Goal: Information Seeking & Learning: Learn about a topic

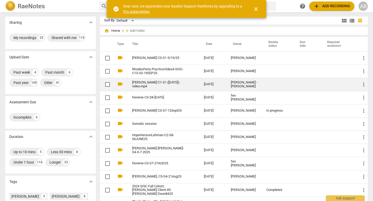
click at [181, 82] on div "[PERSON_NAME] - [PERSON_NAME]" at bounding box center [244, 85] width 27 height 8
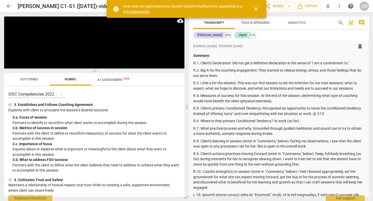
click at [181, 9] on span "close" at bounding box center [256, 9] width 6 height 6
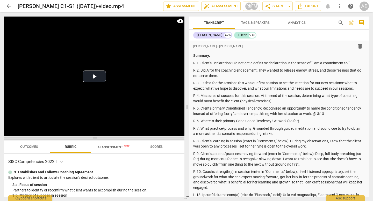
drag, startPoint x: 93, startPoint y: 70, endPoint x: 95, endPoint y: 139, distance: 68.9
click at [95, 139] on span at bounding box center [94, 138] width 180 height 3
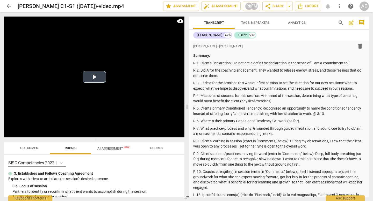
click at [95, 86] on video at bounding box center [94, 77] width 180 height 121
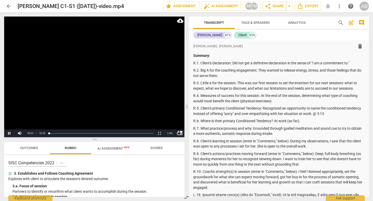
scroll to position [284, 0]
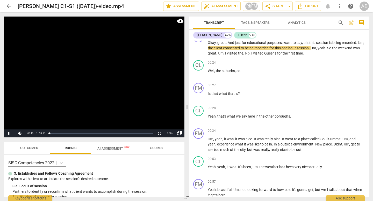
click at [151, 10] on div "arrow_back [PERSON_NAME] C1-S1 ([DATE])-video.mp4 edit star Assessment auto_fix…" at bounding box center [186, 6] width 365 height 9
click at [170, 132] on div "1.00 x" at bounding box center [170, 134] width 10 height 8
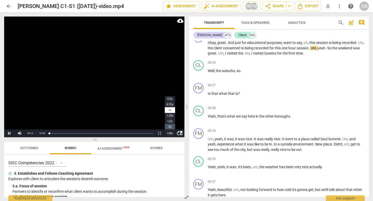
click at [169, 125] on li "2x" at bounding box center [170, 127] width 10 height 6
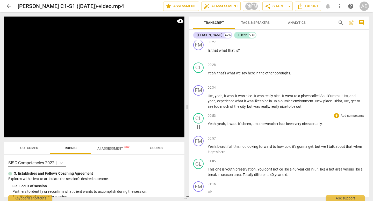
scroll to position [528, 0]
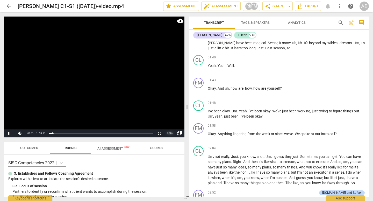
click at [170, 133] on div "2.00 x" at bounding box center [170, 134] width 10 height 8
click at [168, 109] on li "1x" at bounding box center [170, 110] width 10 height 6
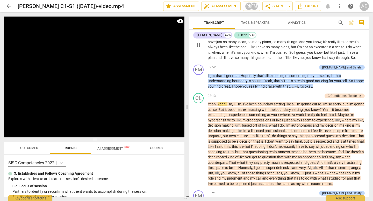
scroll to position [655, 0]
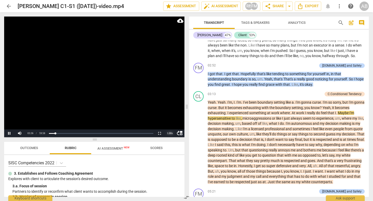
click at [169, 135] on div "1.00 x" at bounding box center [170, 134] width 10 height 8
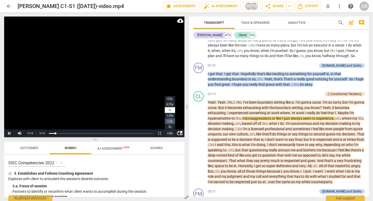
click at [169, 123] on li "1.5x" at bounding box center [170, 122] width 10 height 6
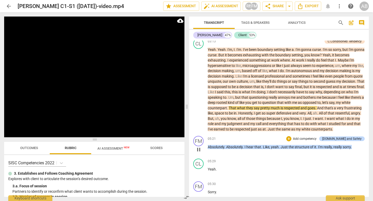
scroll to position [709, 0]
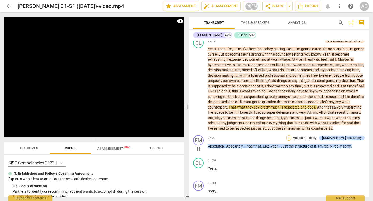
click at [181, 141] on div "+" at bounding box center [288, 138] width 5 height 5
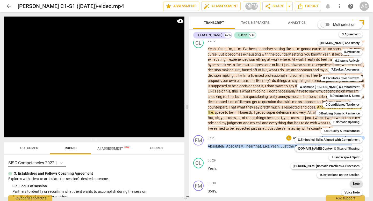
click at [181, 172] on b "Note" at bounding box center [356, 184] width 6 height 6
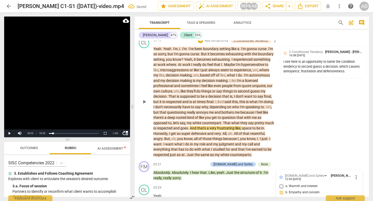
scroll to position [823, 0]
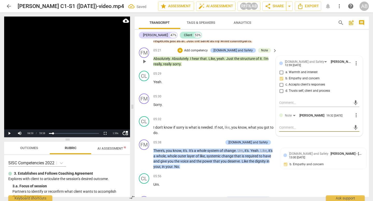
click at [181, 130] on textarea at bounding box center [315, 127] width 72 height 5
type textarea "L"
type textarea "Lo"
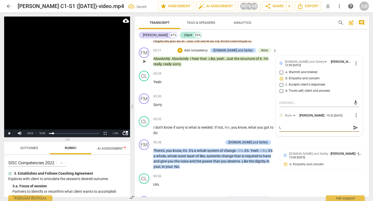
type textarea "Lo"
type textarea "Lov"
type textarea "Lovi"
type textarea "Lovin"
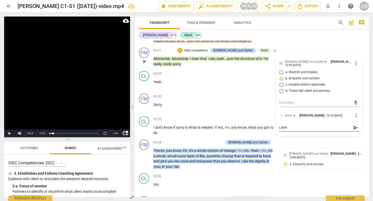
type textarea "Lovi"
type textarea "Lov"
type textarea "Lo"
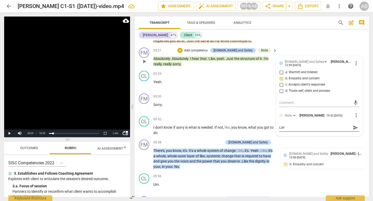
type textarea "Lo"
type textarea "L"
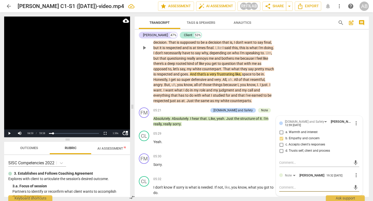
scroll to position [761, 0]
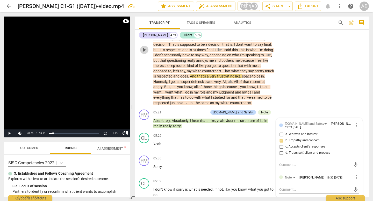
click at [145, 53] on span "play_arrow" at bounding box center [144, 50] width 6 height 6
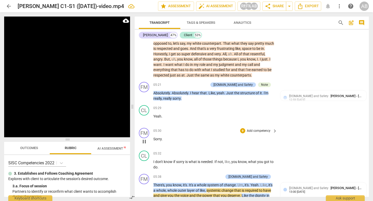
scroll to position [776, 0]
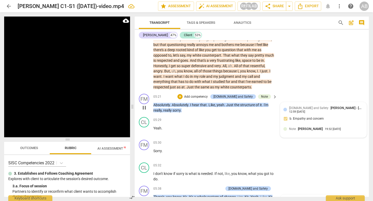
click at [181, 131] on span "Note" at bounding box center [292, 129] width 7 height 4
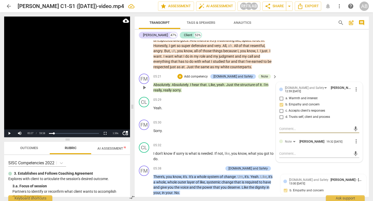
scroll to position [814, 0]
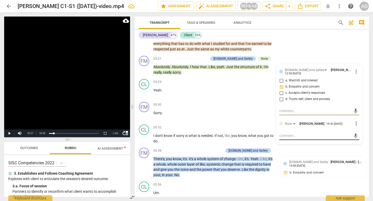
click at [181, 139] on textarea at bounding box center [315, 136] width 72 height 5
type textarea "T"
type textarea "Th"
type textarea "Thi"
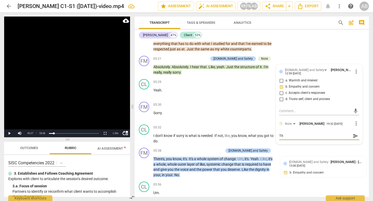
type textarea "Thi"
type textarea "This"
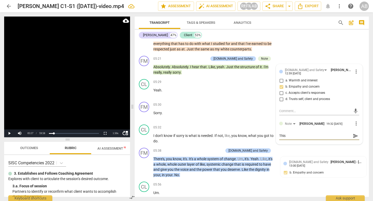
type textarea "This i"
type textarea "This is"
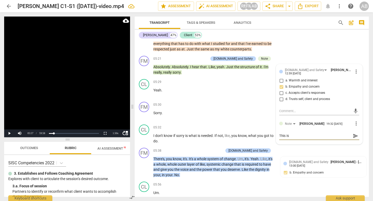
type textarea "This is"
type textarea "This is a"
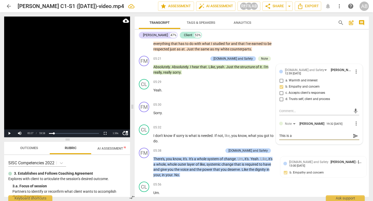
type textarea "This is a g"
type textarea "This is a gr"
type textarea "This is a gre"
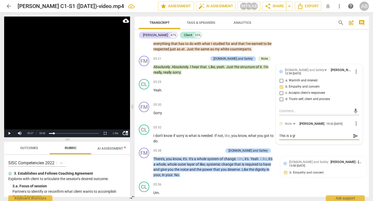
type textarea "This is a gre"
type textarea "This is a grea"
type textarea "This is a great"
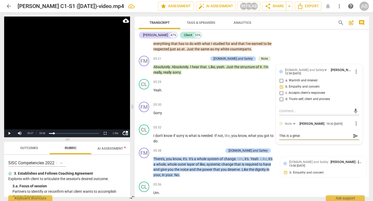
type textarea "This is a great p"
type textarea "This is a great pl"
type textarea "This is a great pla"
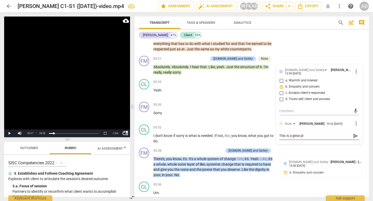
type textarea "This is a great pla"
type textarea "This is a great plac"
type textarea "This is a great place"
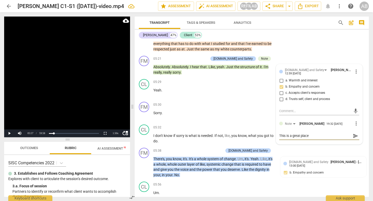
type textarea "This is a great place"
type textarea "This is a great plac"
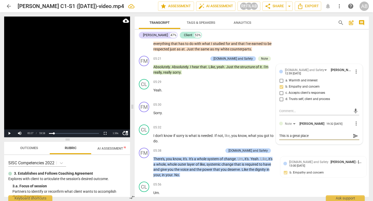
type textarea "This is a great plac"
type textarea "This is a great pla"
type textarea "This is a great pl"
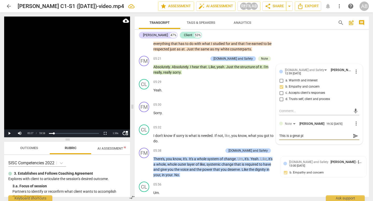
type textarea "This is a great p"
type textarea "This is a great"
type textarea "This is a great m"
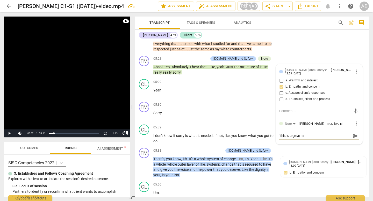
type textarea "This is a great mo"
type textarea "This is a great mom"
type textarea "This is a great mome"
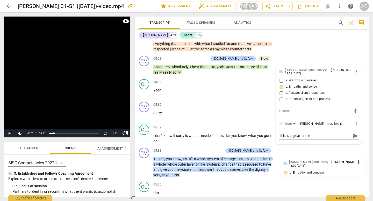
type textarea "This is a great momen"
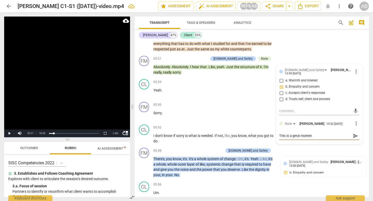
type textarea "This is a great momen"
type textarea "This is a great moment"
type textarea "This is a great moment i"
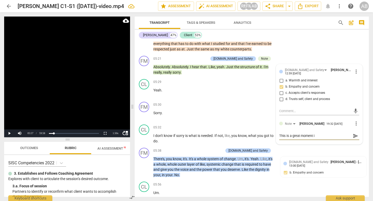
type textarea "This is a great moment in"
type textarea "This is a great moment in t"
type textarea "This is a great moment in th"
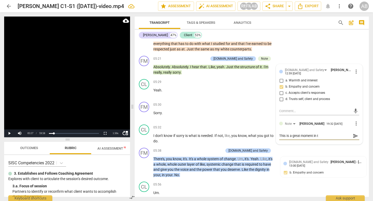
type textarea "This is a great moment in th"
type textarea "This is a great moment in the"
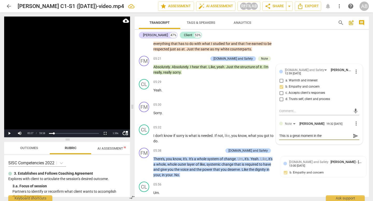
type textarea "This is a great moment in the s"
type textarea "This is a great moment in the se"
type textarea "This is a great moment in the ses"
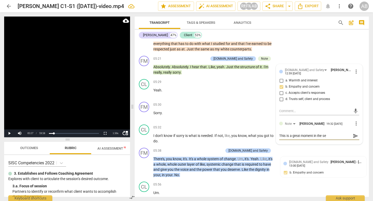
type textarea "This is a great moment in the ses"
type textarea "This is a great moment in the sess"
type textarea "This is a great moment in the sessi"
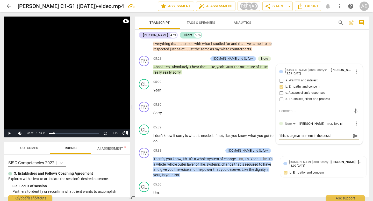
type textarea "This is a great moment in the sessio"
type textarea "This is a great moment in the session"
type textarea "This is a great moment in the session."
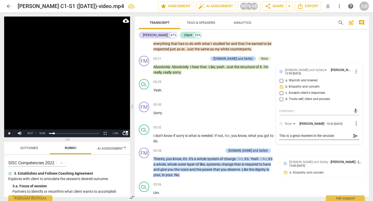
type textarea "This is a great moment in the session."
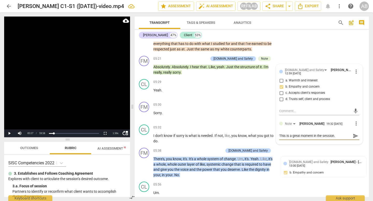
type textarea "This is a great moment in the session. W"
type textarea "This is a great moment in the session. Wh"
type textarea "This is a great moment in the session. Wha"
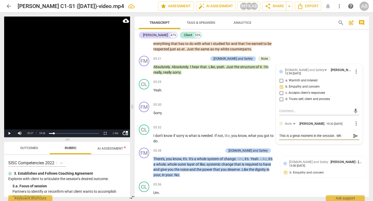
type textarea "This is a great moment in the session. Wha"
type textarea "This is a great moment in the session. What"
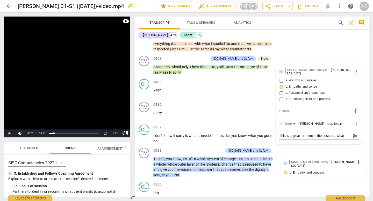
type textarea "This is a great moment in the session. What h"
type textarea "This is a great moment in the session. What ha"
type textarea "This is a great moment in the session. What hap"
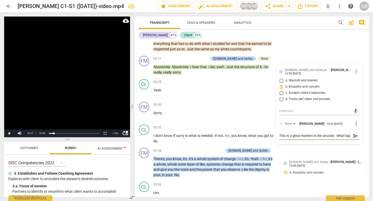
type textarea "This is a great moment in the session. What happ"
type textarea "This is a great moment in the session. What [PERSON_NAME]"
type textarea "This is a great moment in the session. What happen"
type textarea "This is a great moment in the session. What happens"
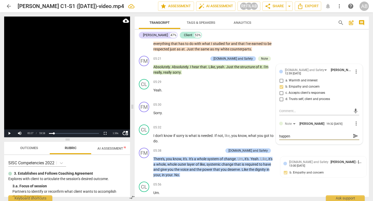
type textarea "This is a great moment in the session. What happens"
type textarea "This is a great moment in the session. What happens w"
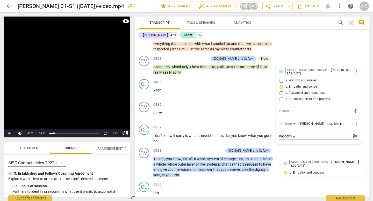
type textarea "This is a great moment in the session. What happens wi"
type textarea "This is a great moment in the session. What happens wit"
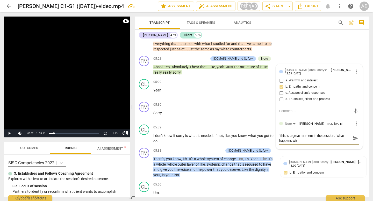
type textarea "This is a great moment in the session. What happens with"
type textarea "This is a great moment in the session. What happens with y"
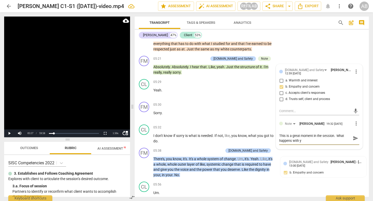
type textarea "This is a great moment in the session. What happens with yo"
type textarea "This is a great moment in the session. What happens with you"
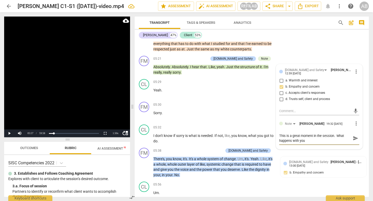
type textarea "This is a great moment in the session. What happens with you h"
type textarea "This is a great moment in the session. What happens with you he"
type textarea "This is a great moment in the session. What happens with you her"
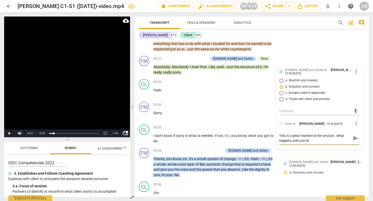
type textarea "This is a great moment in the session. What happens with you her"
type textarea "This is a great moment in the session. What happens with you here"
type textarea "This is a great moment in the session. What happens with you here?"
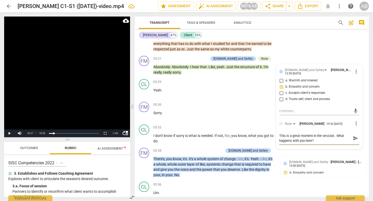
type textarea "This is a great moment in the session. What happens with you here?"
type textarea "This is a great moment in the session. What happens with you here? A"
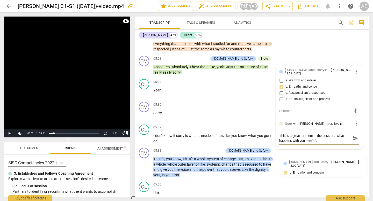
type textarea "This is a great moment in the session. What happens with you here? A"
type textarea "This is a great moment in the session. What happens with you here? A p"
type textarea "This is a great moment in the session. What happens with you here? A po"
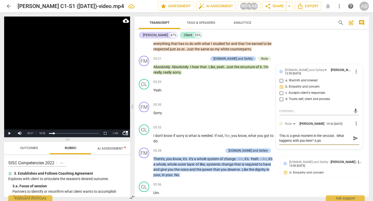
type textarea "This is a great moment in the session. What happens with you here? A pow"
type textarea "This is a great moment in the session. What happens with you here? A [PERSON_NA…"
type textarea "This is a great moment in the session. What happens with you here? A power"
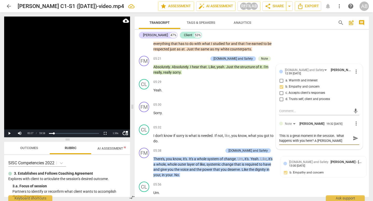
type textarea "This is a great moment in the session. What happens with you here? A power"
type textarea "This is a great moment in the session. What happens with you here? A powerf"
type textarea "This is a great moment in the session. What happens with you here? A powerfu"
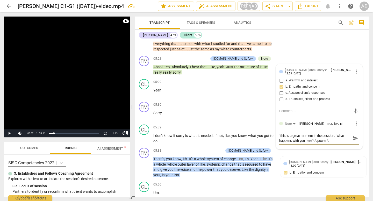
type textarea "This is a great moment in the session. What happens with you here? A powerful"
type textarea "This is a great moment in the session. What happens with you here? A powerful p"
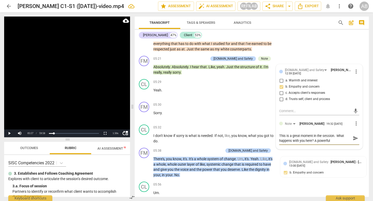
type textarea "This is a great moment in the session. What happens with you here? A powerful p"
type textarea "This is a great moment in the session. What happens with you here? A powerful pl"
type textarea "This is a great moment in the session. What happens with you here? A powerful p…"
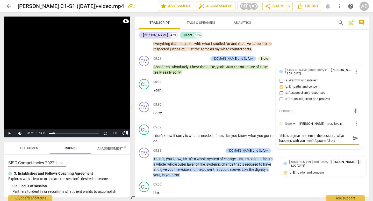
type textarea "This is a great moment in the session. What happens with you here? A powerful p…"
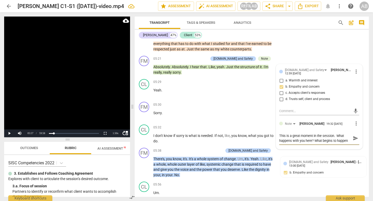
scroll to position [4, 0]
click at [181, 141] on span "send" at bounding box center [356, 139] width 6 height 6
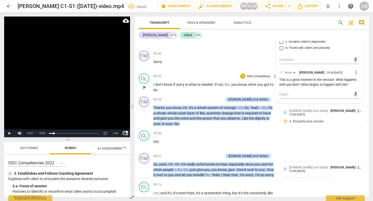
scroll to position [866, 0]
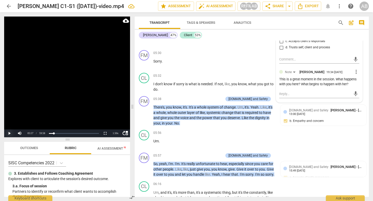
click at [11, 132] on button "Play" at bounding box center [9, 134] width 10 height 8
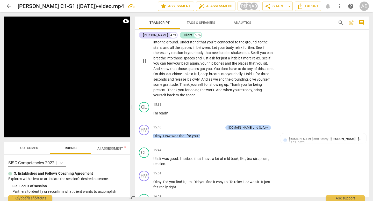
scroll to position [1587, 0]
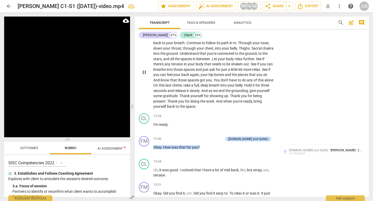
click at [181, 104] on span "you" at bounding box center [181, 101] width 7 height 4
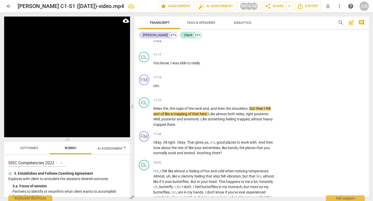
scroll to position [2072, 0]
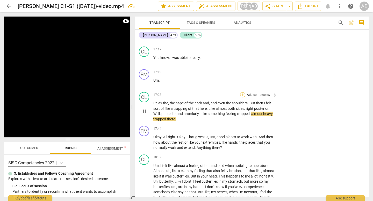
click at [181, 98] on div "+" at bounding box center [242, 94] width 5 height 5
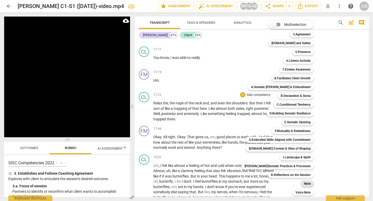
click at [181, 172] on b "Note" at bounding box center [307, 184] width 6 height 6
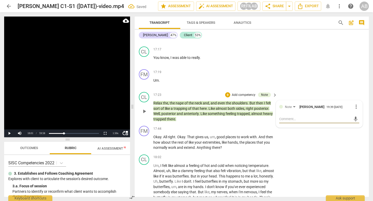
click at [181, 122] on textarea at bounding box center [315, 119] width 72 height 5
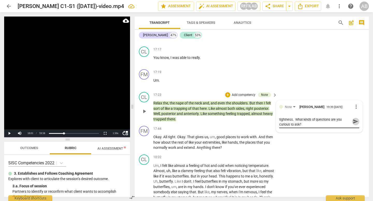
click at [181, 125] on span "send" at bounding box center [356, 122] width 6 height 6
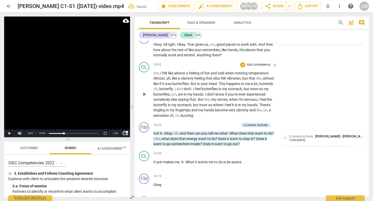
scroll to position [2165, 0]
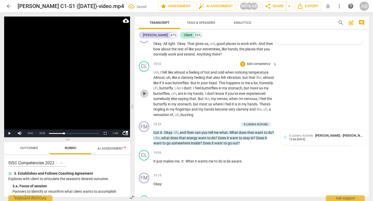
click at [144, 97] on span "play_arrow" at bounding box center [144, 94] width 6 height 6
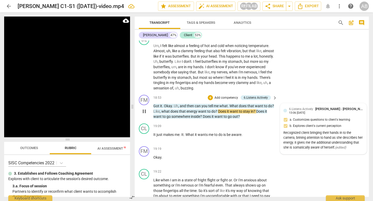
scroll to position [2193, 0]
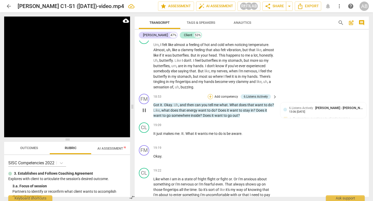
click at [181, 99] on div "+" at bounding box center [210, 96] width 5 height 5
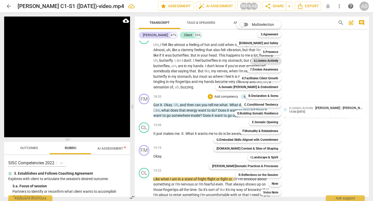
click at [181, 62] on b "6.Listens Actively" at bounding box center [266, 61] width 24 height 6
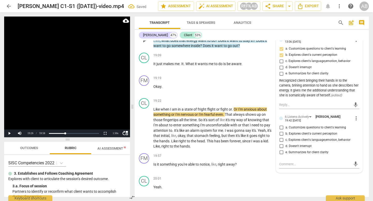
scroll to position [2269, 0]
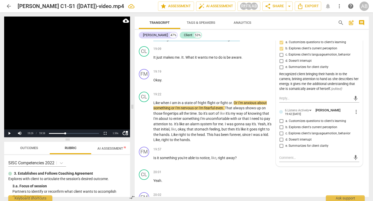
click at [181, 131] on input "b. Explores client's current perception" at bounding box center [281, 128] width 8 height 6
click at [144, 125] on span "play_arrow" at bounding box center [144, 122] width 6 height 6
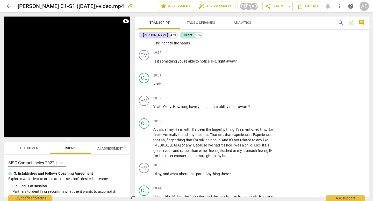
scroll to position [2376, 0]
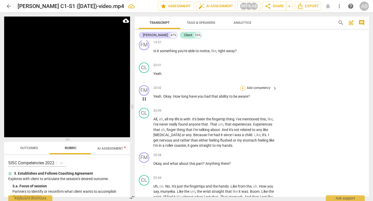
click at [181, 91] on div "+" at bounding box center [242, 88] width 5 height 5
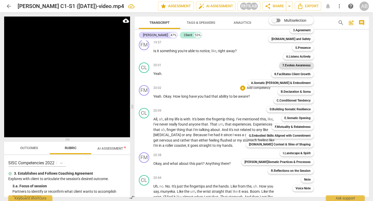
click at [181, 66] on b "7.Evokes Awareness" at bounding box center [296, 65] width 28 height 6
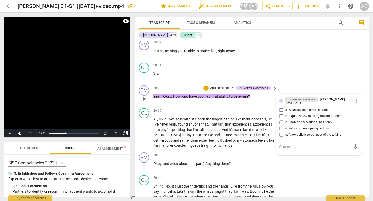
click at [181, 102] on div "7.Evokes Awareness" at bounding box center [299, 99] width 28 height 5
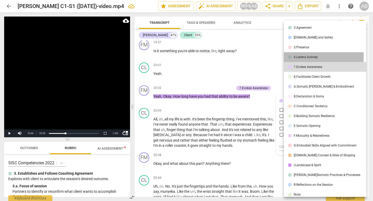
click at [181, 57] on div "6.Listens Actively" at bounding box center [306, 57] width 24 height 3
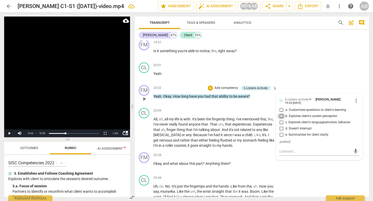
click at [181, 120] on input "b. Explores client's current perception" at bounding box center [281, 116] width 8 height 6
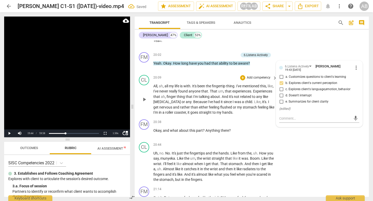
scroll to position [2411, 0]
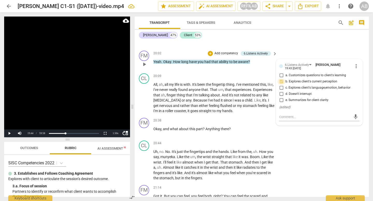
click at [181, 85] on input "b. Explores client's current perception" at bounding box center [281, 82] width 8 height 6
click at [181, 91] on input "c. Explores client's language,emotion, behavior" at bounding box center [281, 88] width 8 height 6
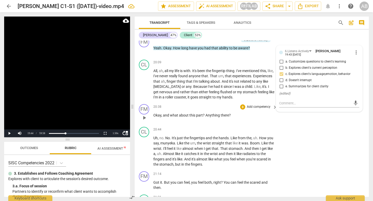
scroll to position [2425, 0]
click at [139, 100] on div "CL play_arrow pause" at bounding box center [146, 80] width 15 height 40
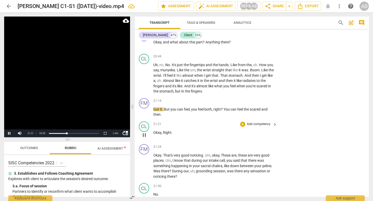
scroll to position [2499, 0]
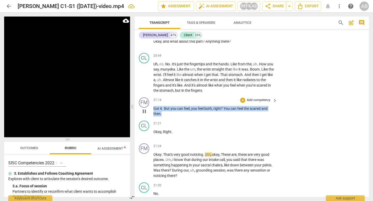
drag, startPoint x: 164, startPoint y: 131, endPoint x: 152, endPoint y: 124, distance: 13.7
click at [152, 119] on div "FM play_arrow pause 21:14 + Add competency keyboard_arrow_right Got it . But yo…" at bounding box center [252, 107] width 234 height 23
click at [181, 103] on div "+" at bounding box center [242, 100] width 5 height 5
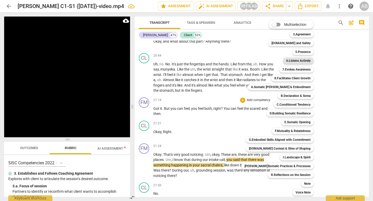
click at [181, 60] on b "6.Listens Actively" at bounding box center [298, 61] width 24 height 6
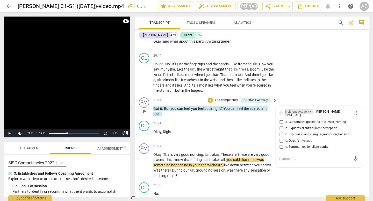
click at [181, 114] on div "6.Listens Actively" at bounding box center [297, 112] width 24 height 5
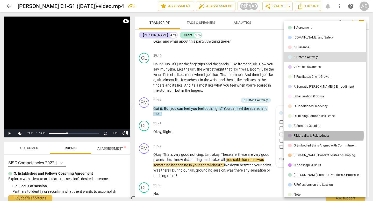
click at [181, 135] on div "F.Mutuality & Relatedness" at bounding box center [312, 135] width 36 height 3
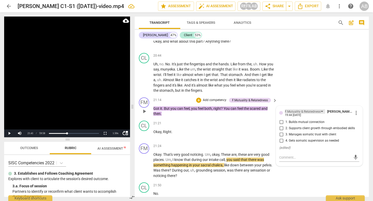
click at [181, 114] on div "F.Mutuality & Relatedness" at bounding box center [303, 112] width 36 height 5
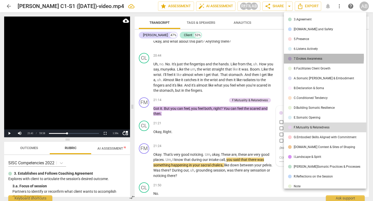
click at [181, 57] on div "7.Evokes Awareness" at bounding box center [308, 58] width 28 height 3
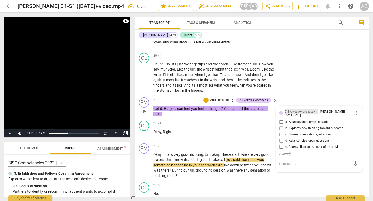
click at [181, 114] on div "7.Evokes Awareness" at bounding box center [299, 112] width 28 height 5
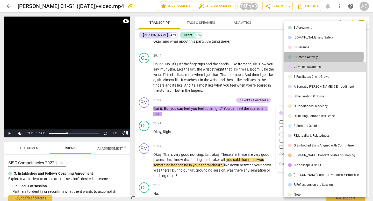
click at [181, 57] on div "6.Listens Actively" at bounding box center [306, 57] width 24 height 3
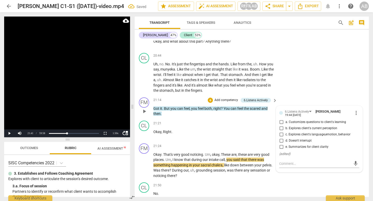
click at [181, 150] on input "e. Summarizes for client clarity" at bounding box center [281, 147] width 8 height 6
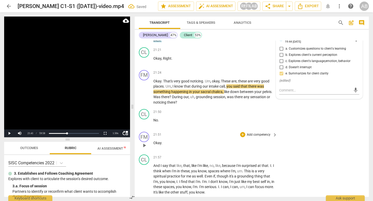
scroll to position [2584, 0]
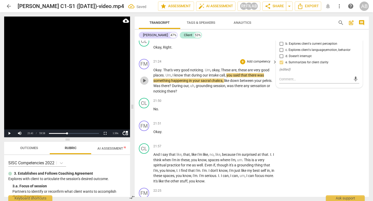
click at [141, 84] on span "play_arrow" at bounding box center [144, 81] width 6 height 6
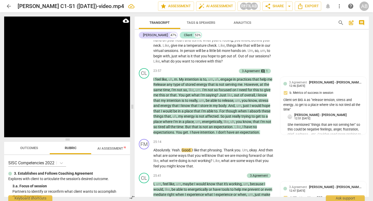
scroll to position [2838, 0]
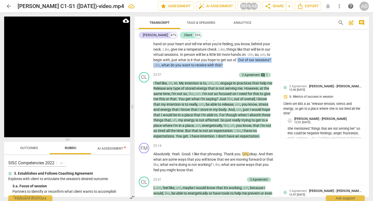
drag, startPoint x: 248, startPoint y: 76, endPoint x: 250, endPoint y: 82, distance: 6.6
click at [181, 68] on p "Okay , perfect . All , uh . Right . Okay , so just want to begin to set the gro…" at bounding box center [213, 36] width 121 height 64
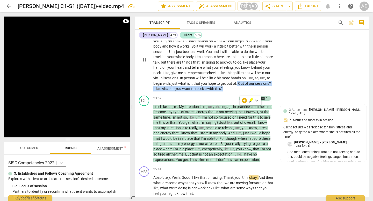
scroll to position [2802, 0]
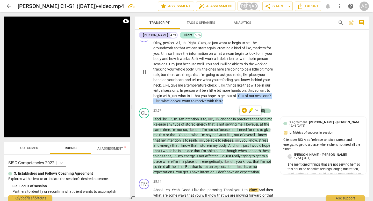
click at [181, 37] on div "+" at bounding box center [242, 34] width 5 height 5
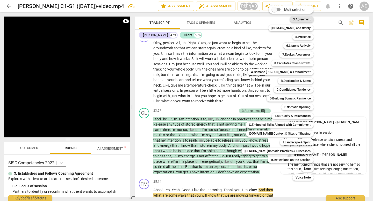
click at [181, 20] on b "3.Agreement" at bounding box center [302, 19] width 18 height 6
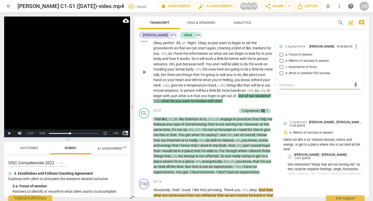
click at [181, 58] on input "a. Focus of session" at bounding box center [281, 55] width 8 height 6
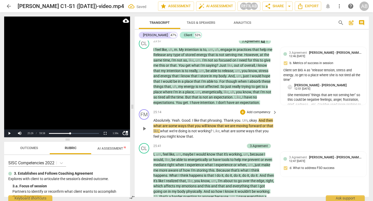
scroll to position [2869, 0]
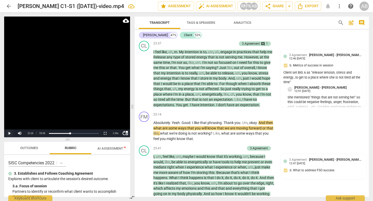
click at [12, 132] on button "Play" at bounding box center [9, 134] width 10 height 8
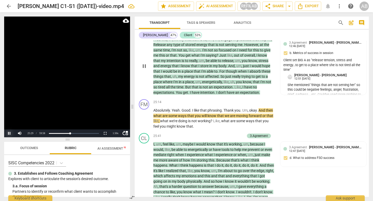
scroll to position [2884, 0]
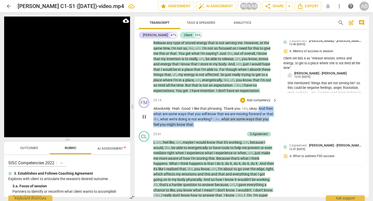
drag, startPoint x: 259, startPoint y: 125, endPoint x: 232, endPoint y: 138, distance: 30.7
click at [181, 127] on p "Absolutely . Yeah . Good . I like that phrasing . Thank you . Um , okay . And t…" at bounding box center [213, 116] width 121 height 21
click at [181, 103] on div "+" at bounding box center [242, 100] width 5 height 5
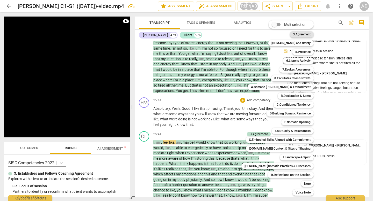
click at [181, 33] on b "3.Agreement" at bounding box center [302, 34] width 18 height 6
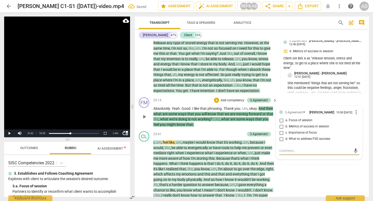
click at [181, 130] on input "b. Metrics of success in session" at bounding box center [281, 127] width 8 height 6
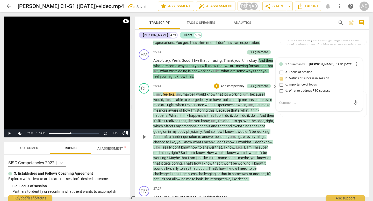
scroll to position [2936, 0]
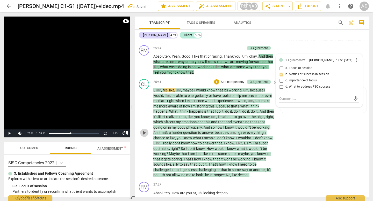
click at [144, 136] on span "play_arrow" at bounding box center [144, 133] width 6 height 6
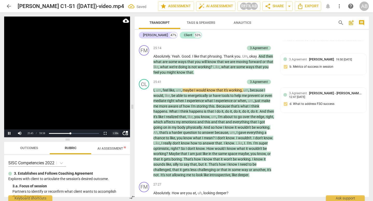
click at [116, 133] on div "1.50 x" at bounding box center [115, 134] width 10 height 8
click at [115, 126] on li "2x" at bounding box center [115, 127] width 10 height 6
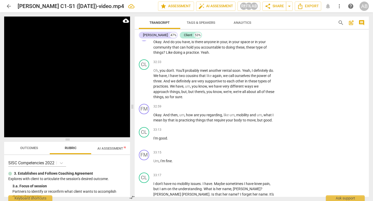
scroll to position [3644, 0]
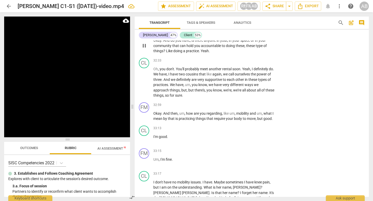
click at [154, 42] on span "Okay" at bounding box center [157, 40] width 8 height 4
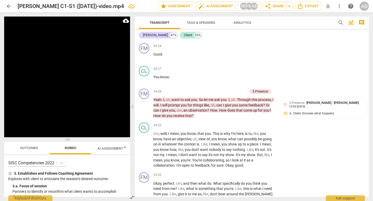
scroll to position [3935, 0]
click at [161, 102] on span "." at bounding box center [162, 100] width 2 height 4
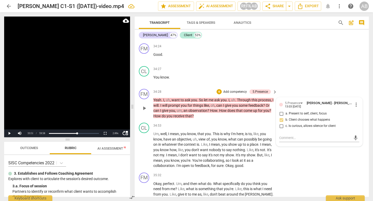
click at [161, 102] on span "." at bounding box center [162, 100] width 2 height 4
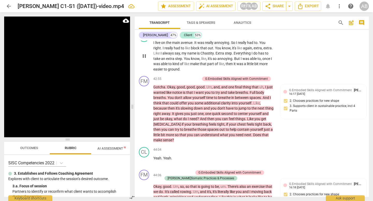
scroll to position [4748, 0]
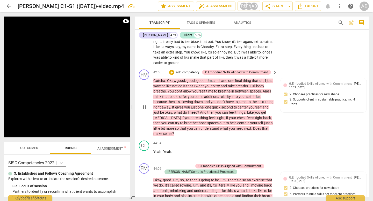
click at [153, 102] on div "play_arrow pause" at bounding box center [146, 107] width 13 height 55
click at [154, 83] on span "Gotcha" at bounding box center [159, 81] width 12 height 4
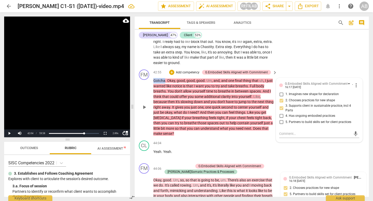
click at [154, 83] on span "Gotcha" at bounding box center [159, 81] width 12 height 4
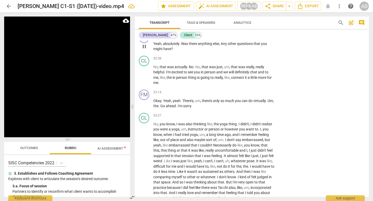
scroll to position [5983, 0]
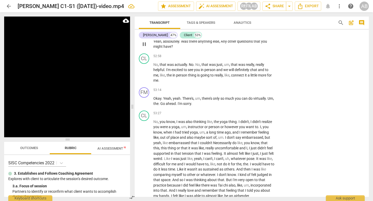
click at [154, 44] on span "Yeah" at bounding box center [157, 41] width 8 height 4
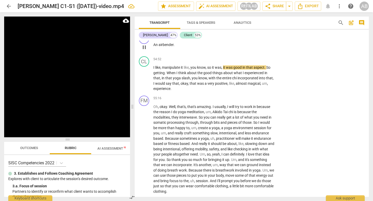
scroll to position [6154, 0]
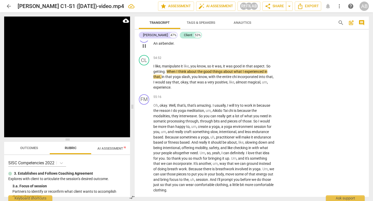
click at [181, 38] on div "+" at bounding box center [242, 35] width 5 height 5
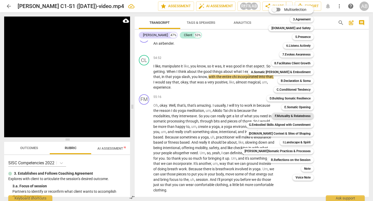
click at [181, 117] on b "F.Mutuality & Relatedness" at bounding box center [293, 116] width 36 height 6
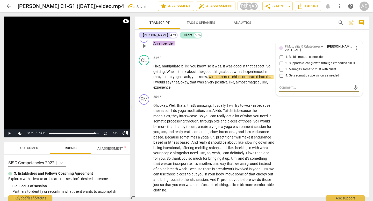
click at [181, 60] on input "1. Builds mutual connection" at bounding box center [281, 57] width 8 height 6
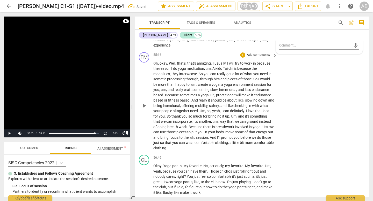
scroll to position [6206, 0]
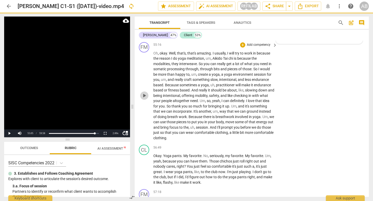
click at [144, 99] on span "play_arrow" at bounding box center [144, 96] width 6 height 6
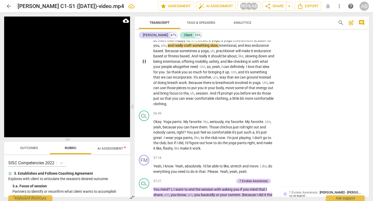
scroll to position [6210, 0]
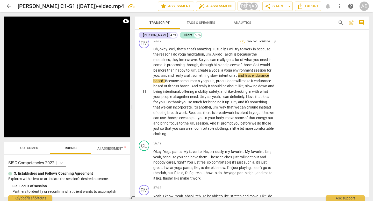
click at [181, 44] on div "+" at bounding box center [242, 40] width 5 height 5
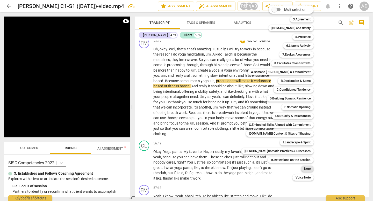
click at [181, 170] on b "Note" at bounding box center [307, 169] width 6 height 6
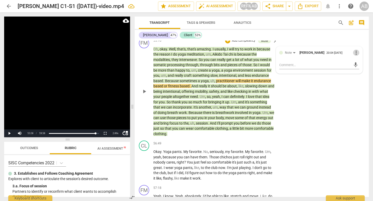
click at [181, 56] on span "more_vert" at bounding box center [356, 53] width 6 height 6
click at [181, 89] on li "Delete" at bounding box center [360, 90] width 18 height 10
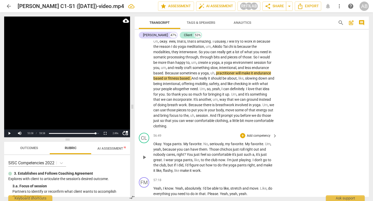
scroll to position [6185, 0]
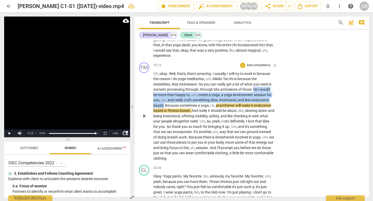
drag, startPoint x: 164, startPoint y: 133, endPoint x: 254, endPoint y: 117, distance: 91.7
click at [181, 117] on p "Oh , okay . Well , that's , that's amazing . I usually , I will try to work in …" at bounding box center [213, 116] width 121 height 90
click at [181, 68] on div "+" at bounding box center [242, 65] width 5 height 5
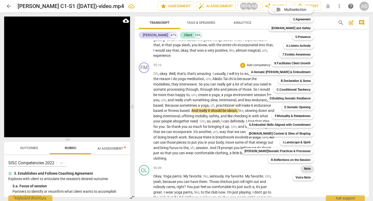
click at [181, 169] on b "Note" at bounding box center [307, 169] width 6 height 6
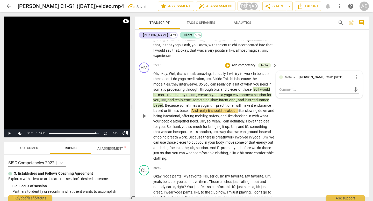
click at [181, 155] on div "FM play_arrow pause 55:16 + Add competency Note keyboard_arrow_right Oh , okay …" at bounding box center [252, 112] width 234 height 103
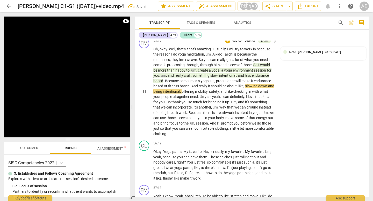
scroll to position [6293, 0]
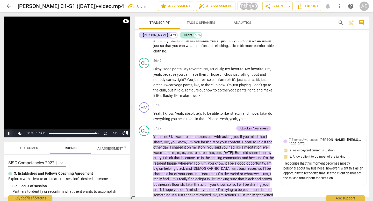
click at [9, 134] on button "Pause" at bounding box center [9, 134] width 10 height 8
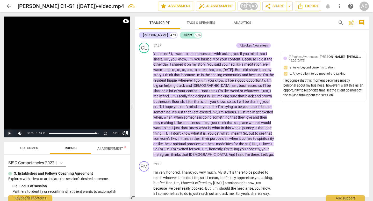
scroll to position [6377, 0]
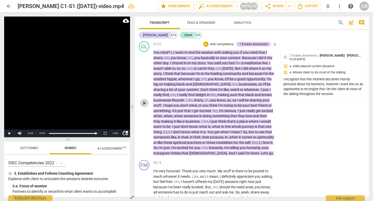
click at [145, 106] on span "play_arrow" at bounding box center [144, 103] width 6 height 6
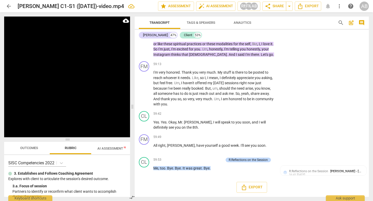
scroll to position [6503, 0]
